Goal: Information Seeking & Learning: Check status

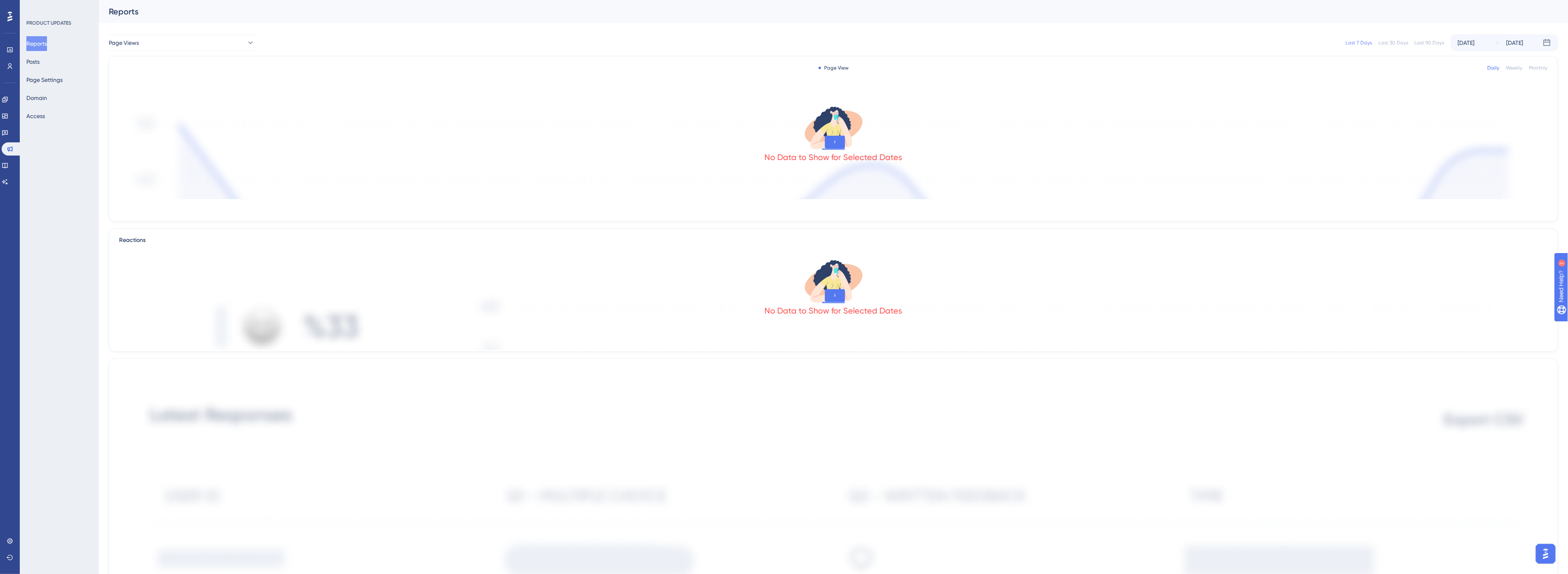
click at [1421, 41] on div "Last 90 Days" at bounding box center [1430, 42] width 30 height 7
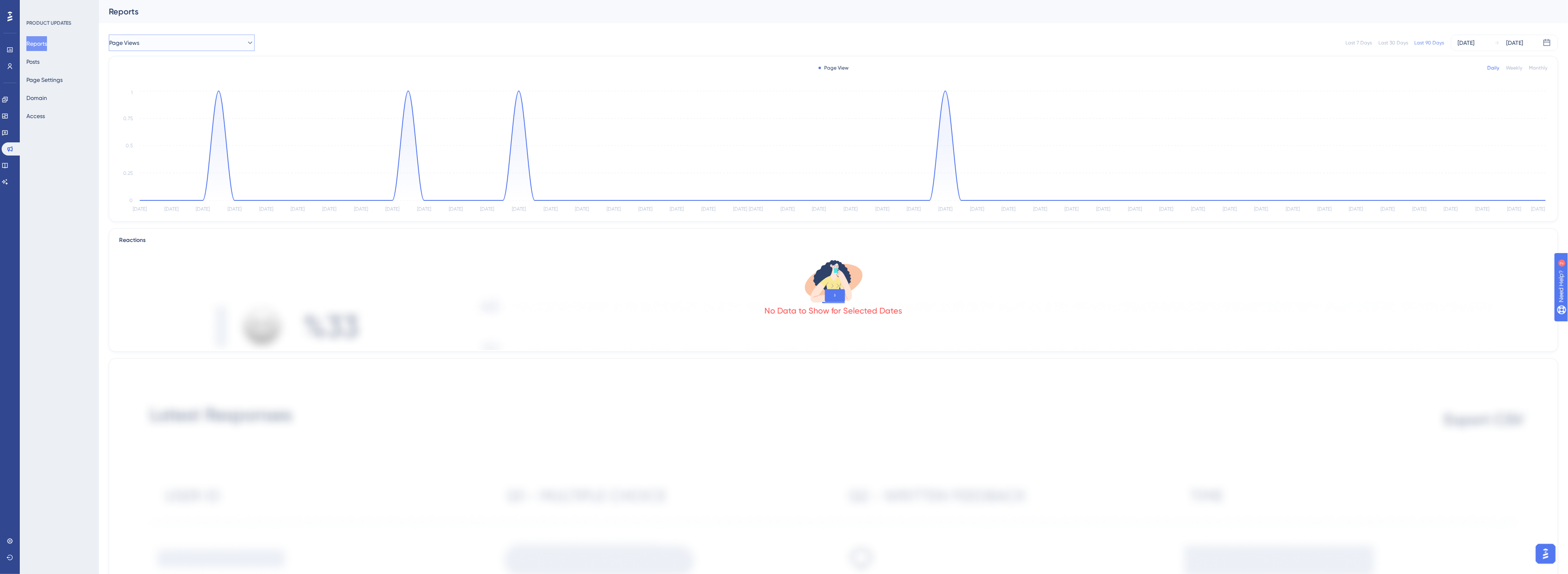
click at [177, 41] on button "Page Views" at bounding box center [181, 43] width 146 height 17
click at [384, 22] on div "Reports" at bounding box center [834, 11] width 1469 height 23
click at [1523, 65] on div "Daily Weekly Monthly" at bounding box center [1517, 67] width 60 height 7
click at [1520, 66] on div "Weekly" at bounding box center [1515, 67] width 17 height 7
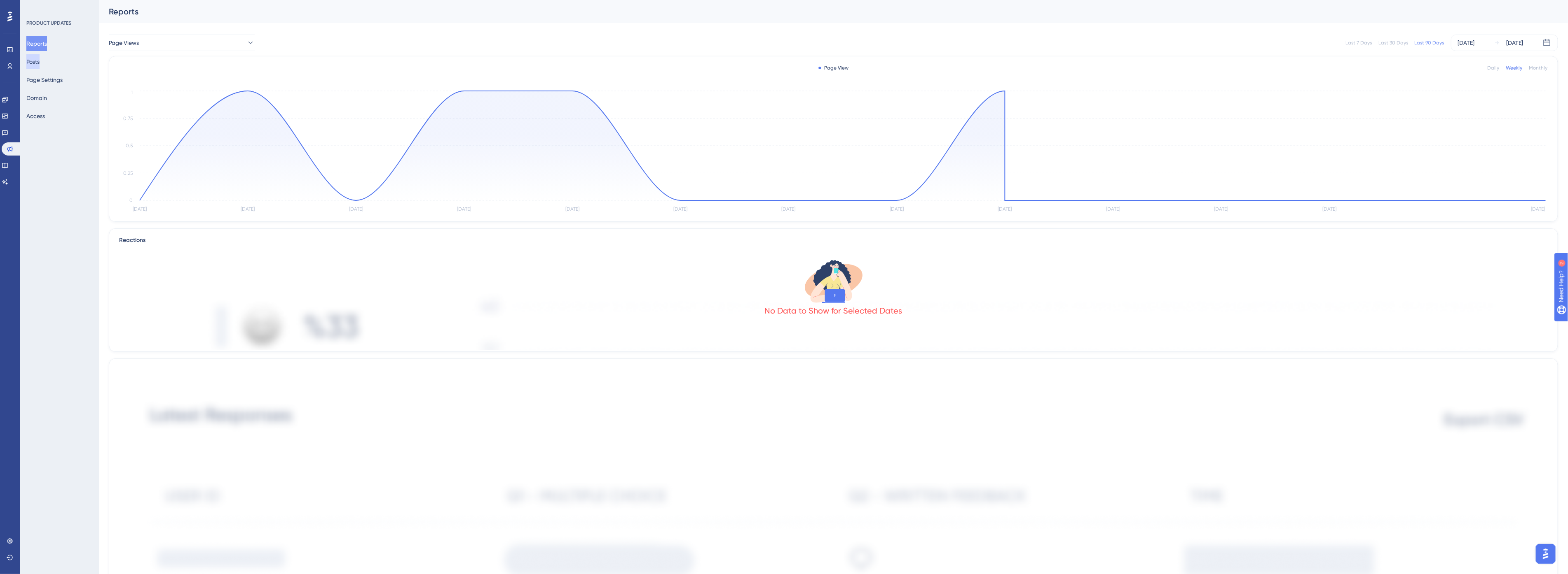
click at [37, 64] on button "Posts" at bounding box center [33, 62] width 13 height 15
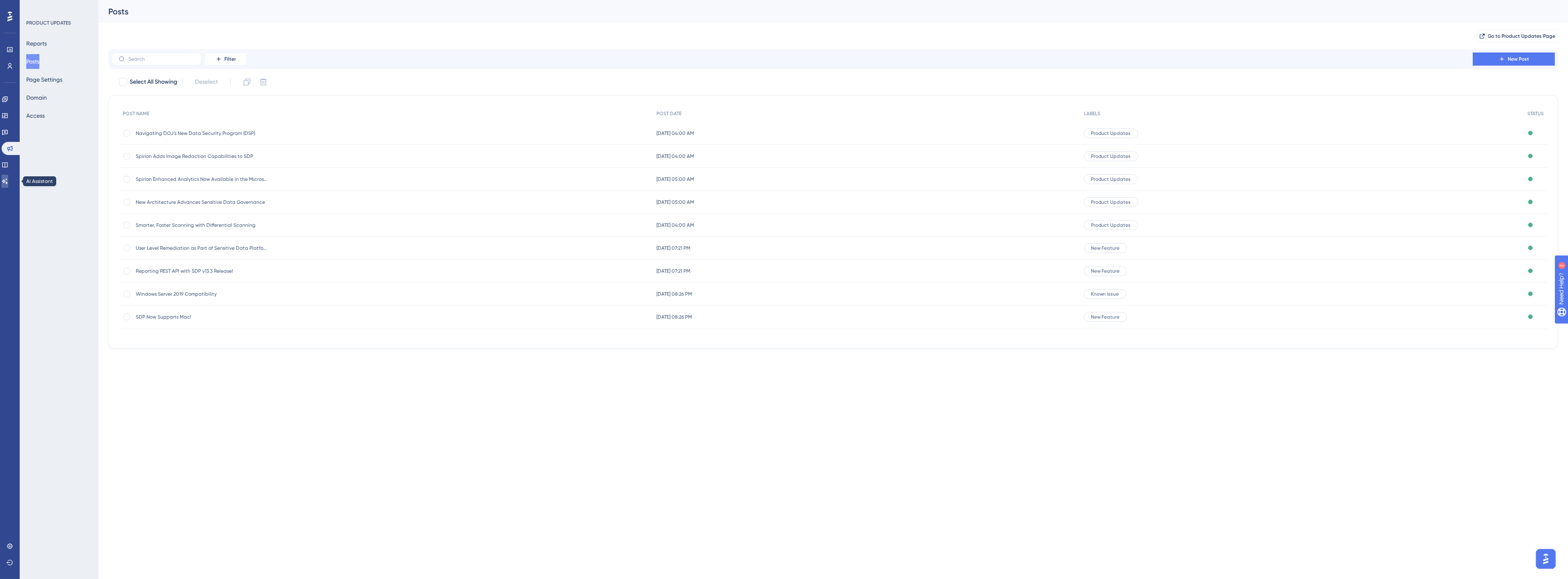
click at [8, 177] on link at bounding box center [5, 182] width 7 height 13
